Goal: Transaction & Acquisition: Purchase product/service

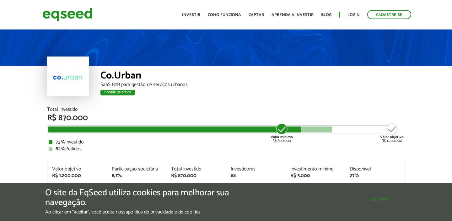
click at [383, 198] on button "Aceitar" at bounding box center [379, 199] width 55 height 10
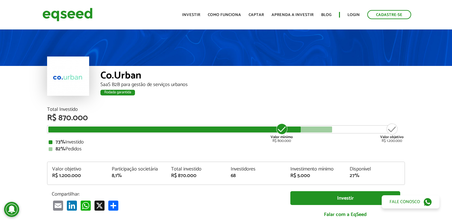
click at [25, 79] on div "Co.Urban SaaS B2B para gestão de serviços urbanos Rodada garantida Rodada garan…" at bounding box center [226, 67] width 452 height 79
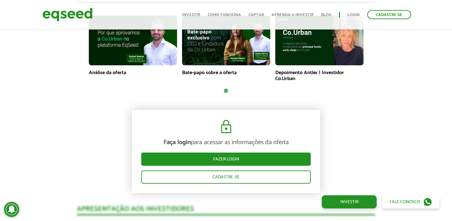
scroll to position [471, 0]
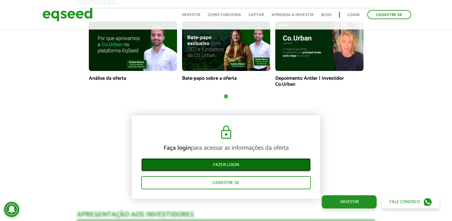
click at [224, 168] on link "Fazer login" at bounding box center [225, 164] width 169 height 13
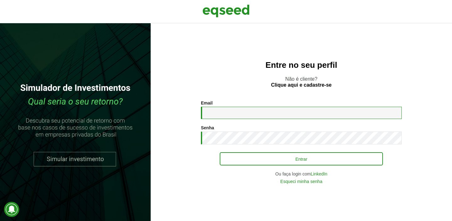
type input "**********"
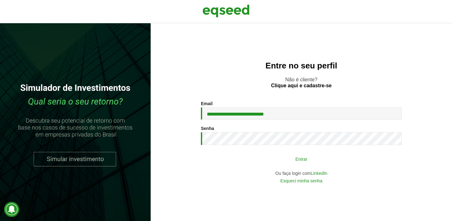
click at [258, 158] on button "Entrar" at bounding box center [301, 159] width 163 height 12
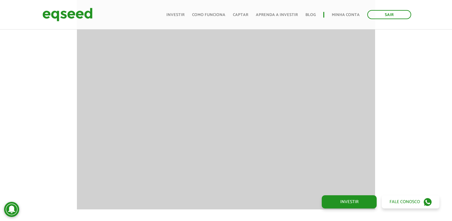
scroll to position [613, 0]
